Goal: Information Seeking & Learning: Learn about a topic

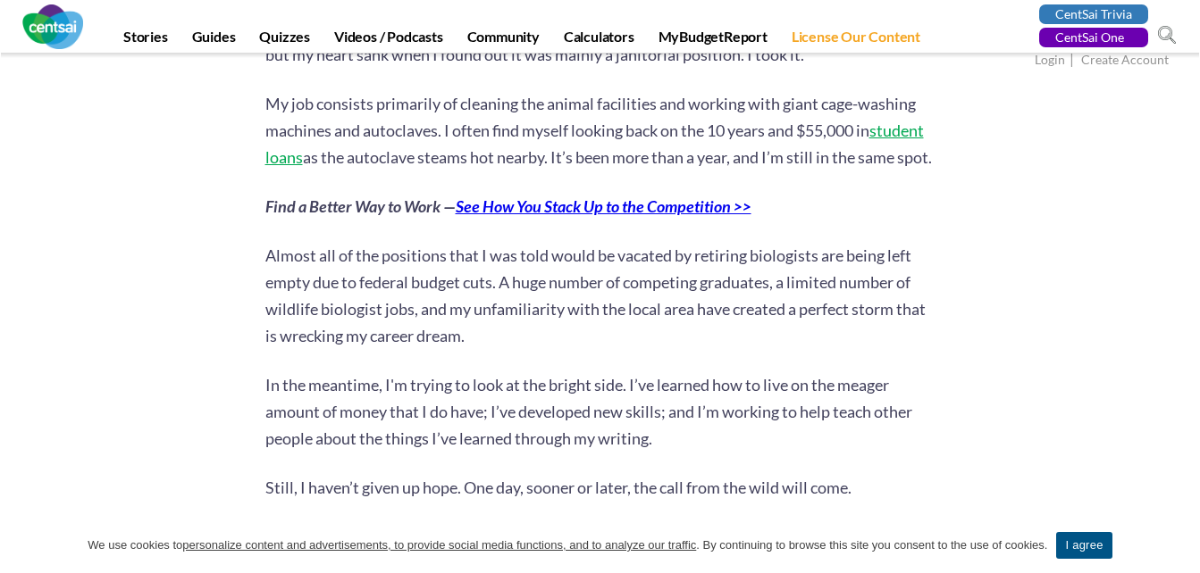
scroll to position [2200, 0]
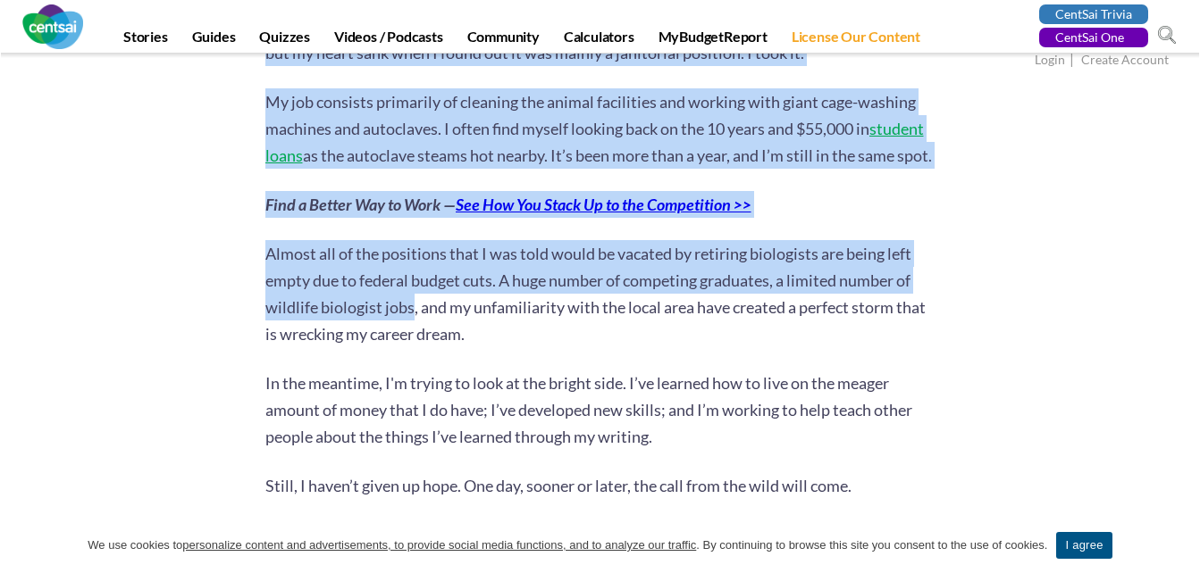
drag, startPoint x: 264, startPoint y: 248, endPoint x: 414, endPoint y: 319, distance: 165.8
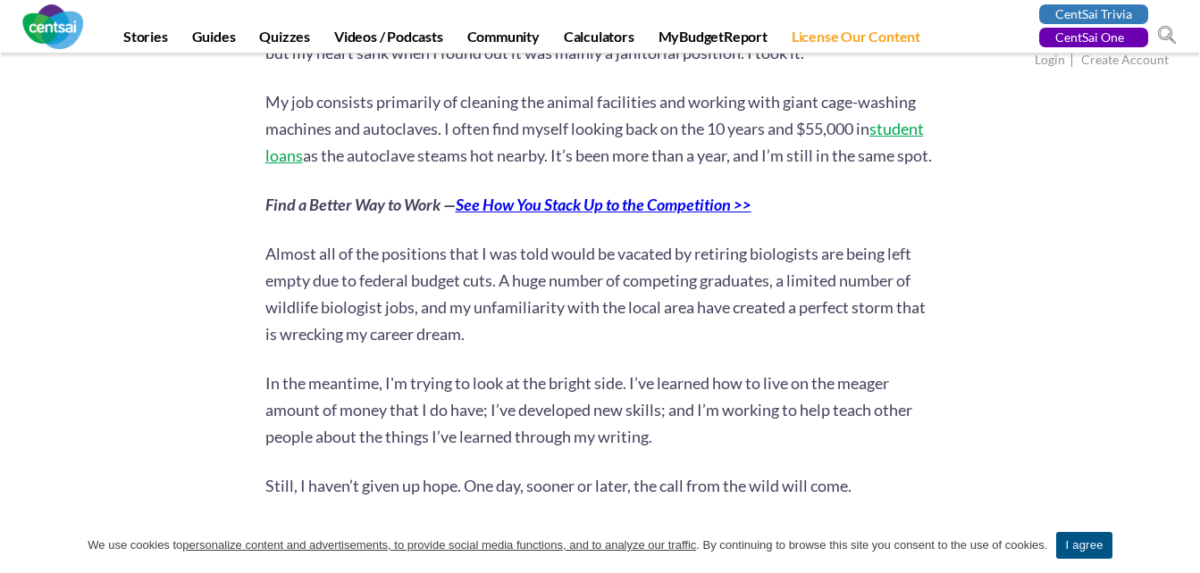
drag, startPoint x: 414, startPoint y: 319, endPoint x: 487, endPoint y: 364, distance: 85.8
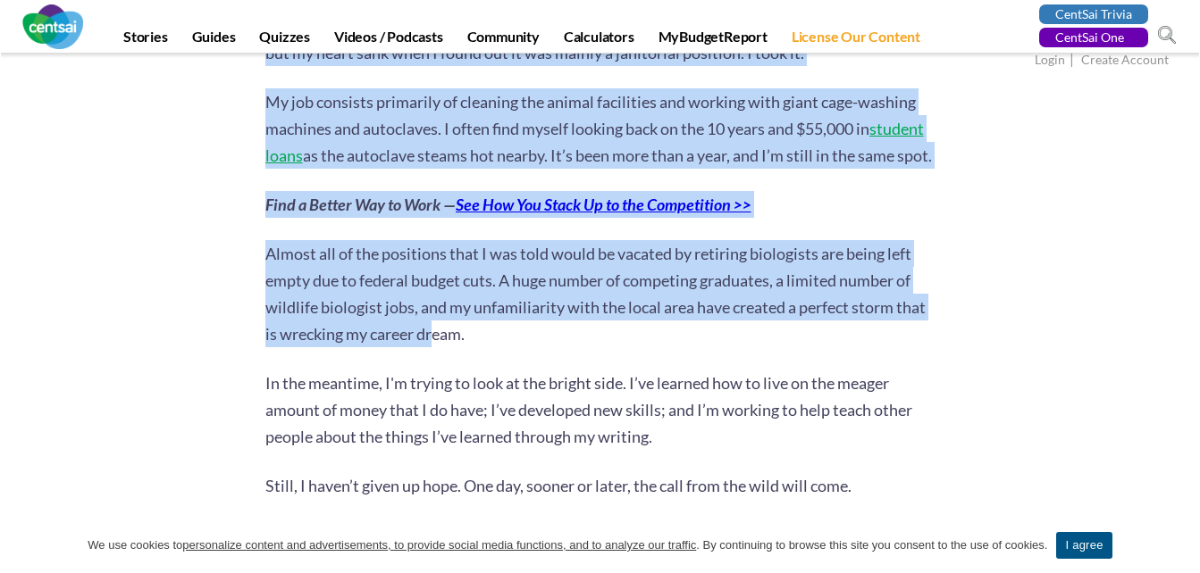
drag, startPoint x: 261, startPoint y: 250, endPoint x: 439, endPoint y: 329, distance: 194.4
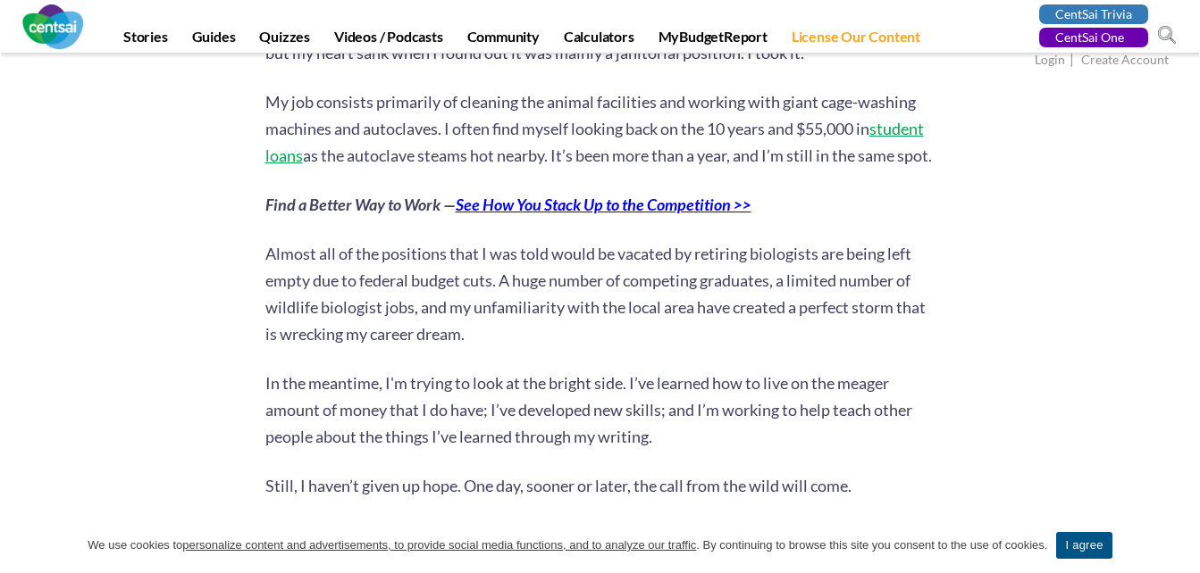
drag, startPoint x: 439, startPoint y: 329, endPoint x: 492, endPoint y: 342, distance: 55.2
click at [492, 342] on p "Almost all of the positions that I was told would be vacated by retiring biolog…" at bounding box center [600, 293] width 670 height 107
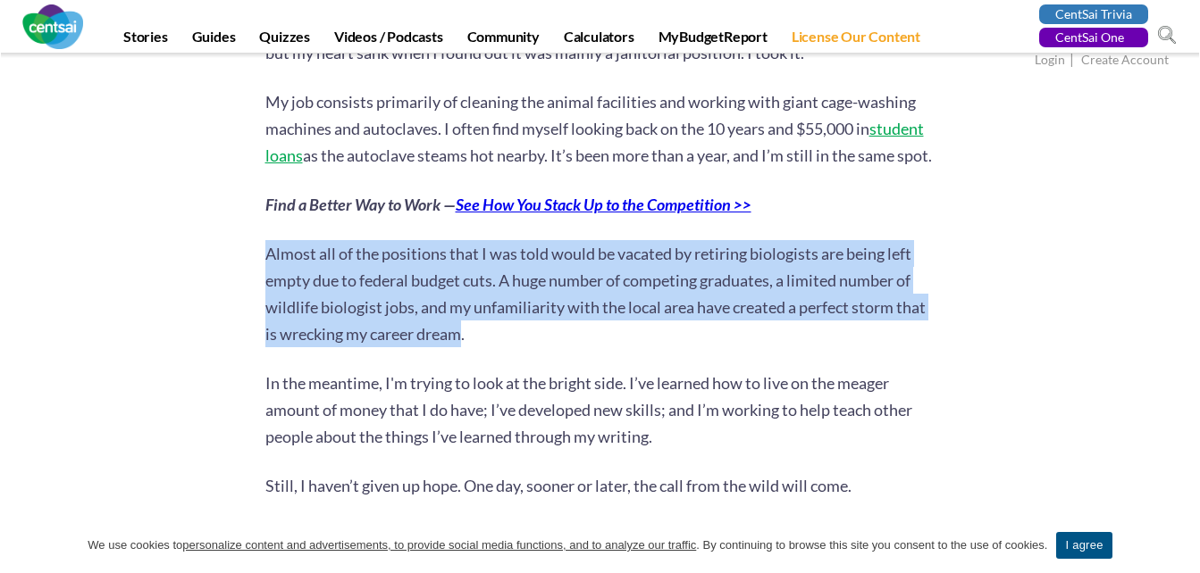
drag, startPoint x: 462, startPoint y: 334, endPoint x: 266, endPoint y: 253, distance: 211.8
click at [266, 253] on p "Almost all of the positions that I was told would be vacated by retiring biolog…" at bounding box center [600, 293] width 670 height 107
copy p "Almost all of the positions that I was told would be vacated by retiring biolog…"
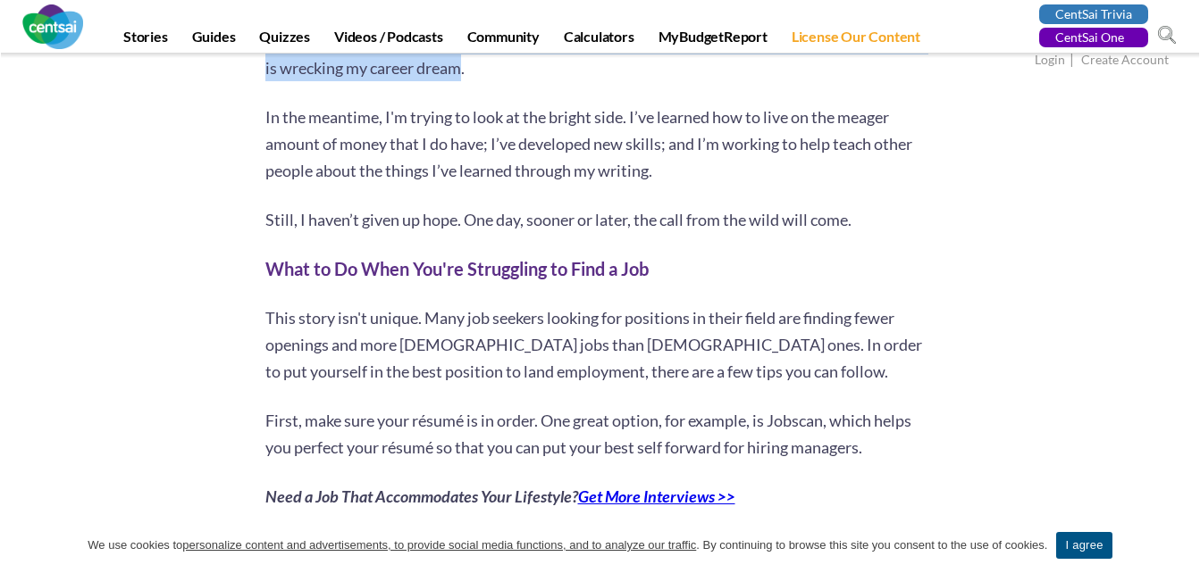
scroll to position [2469, 0]
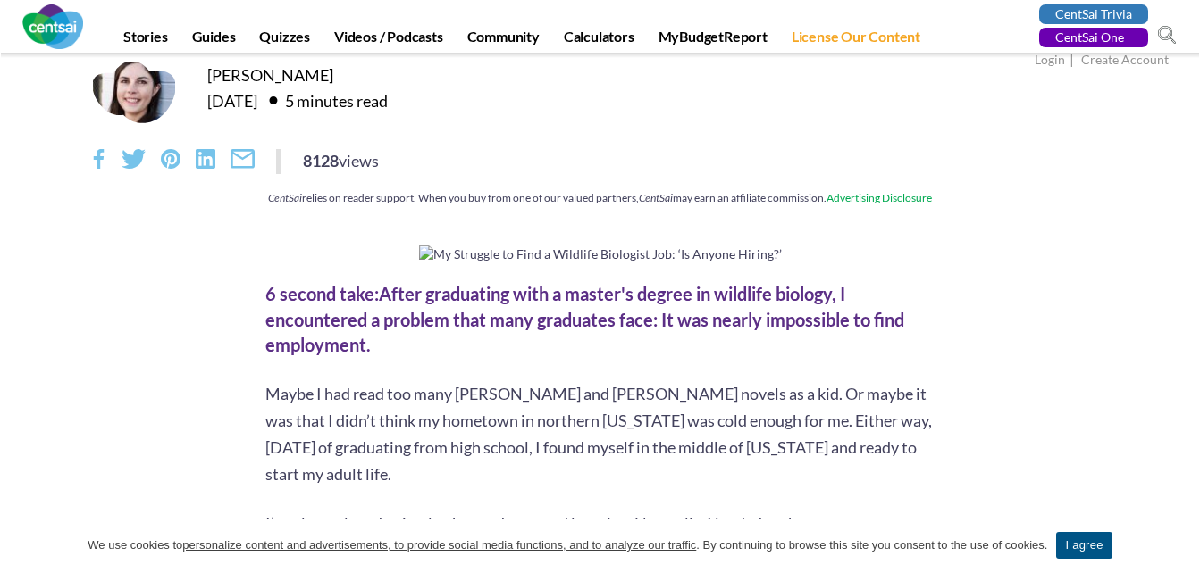
scroll to position [0, 0]
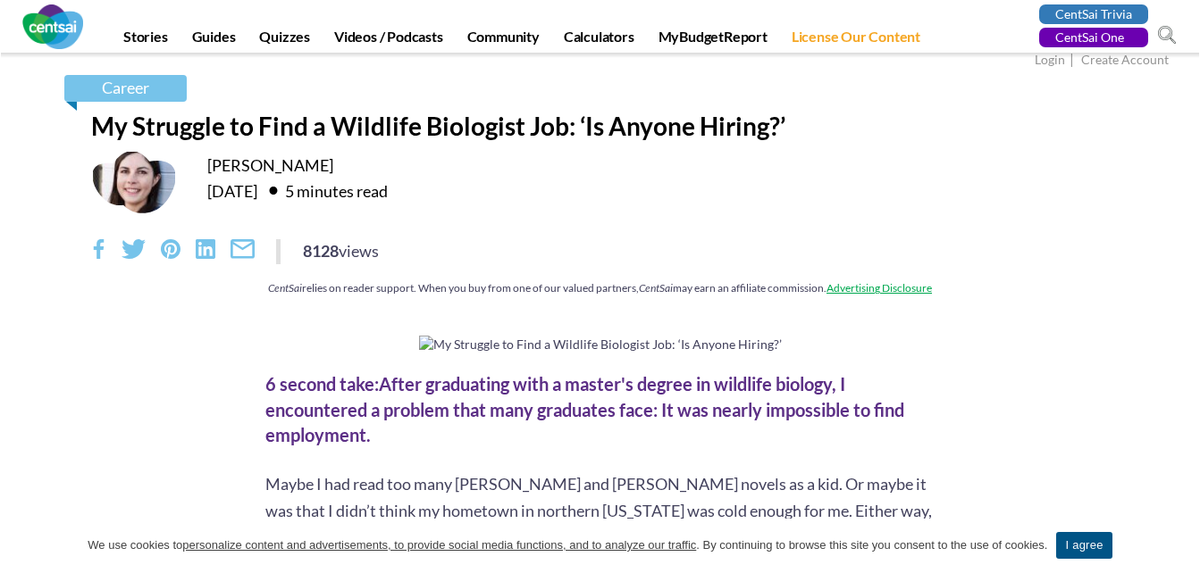
click at [205, 162] on div "[PERSON_NAME] [DATE] 5 minutes read" at bounding box center [600, 182] width 1018 height 64
drag, startPoint x: 354, startPoint y: 170, endPoint x: 265, endPoint y: 163, distance: 88.7
click at [265, 163] on div "[PERSON_NAME]" at bounding box center [658, 165] width 902 height 21
copy link "[PERSON_NAME]"
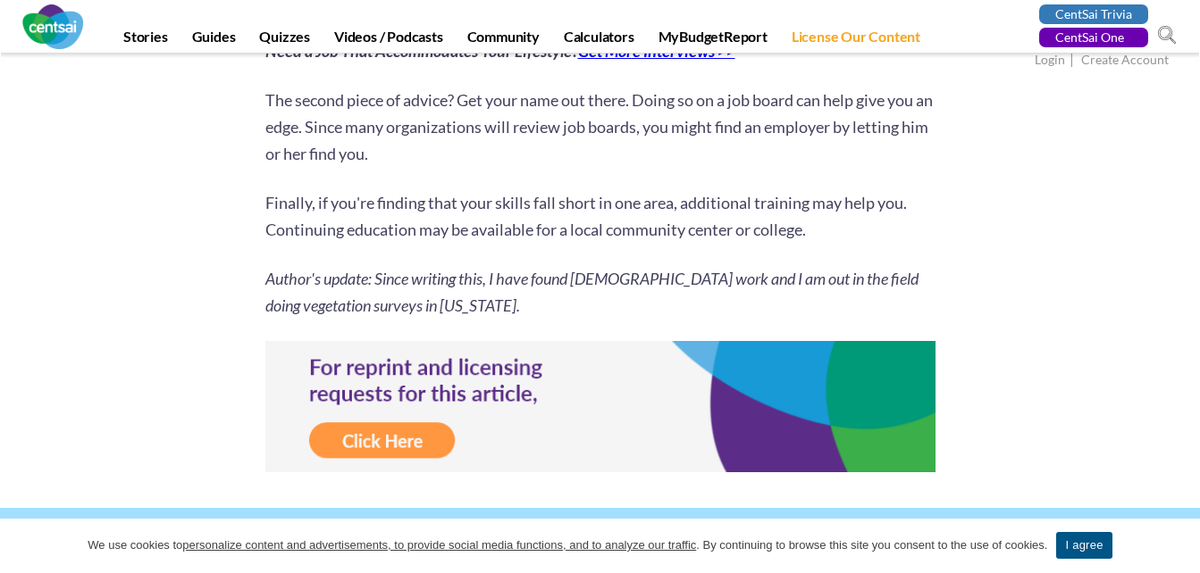
scroll to position [2902, 0]
